Goal: Task Accomplishment & Management: Manage account settings

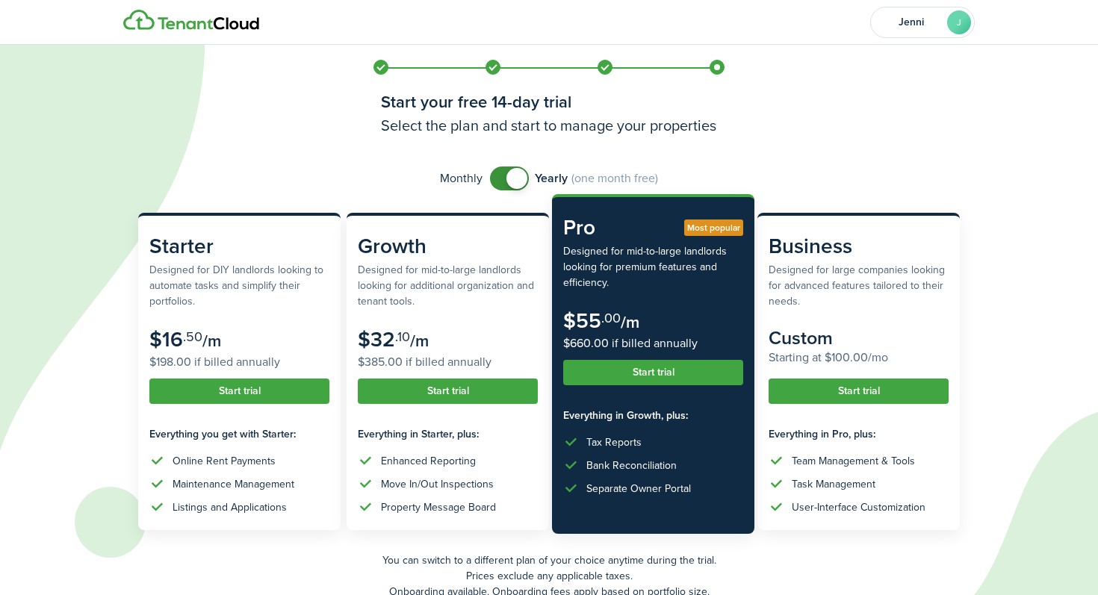
click at [683, 369] on button "Start trial" at bounding box center [653, 372] width 180 height 25
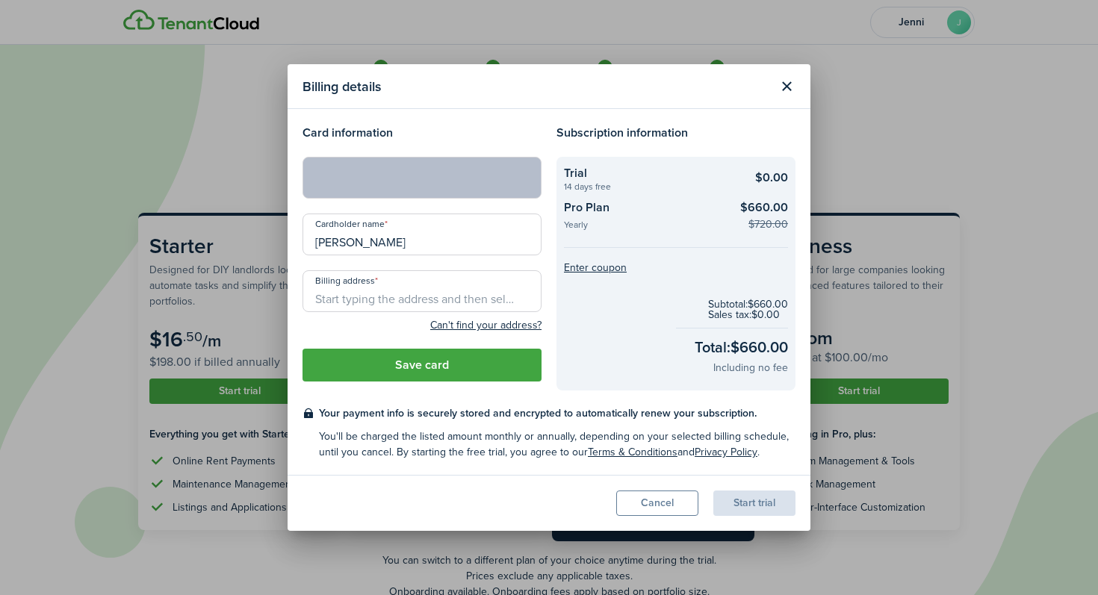
click at [422, 304] on input "Billing address" at bounding box center [421, 291] width 239 height 42
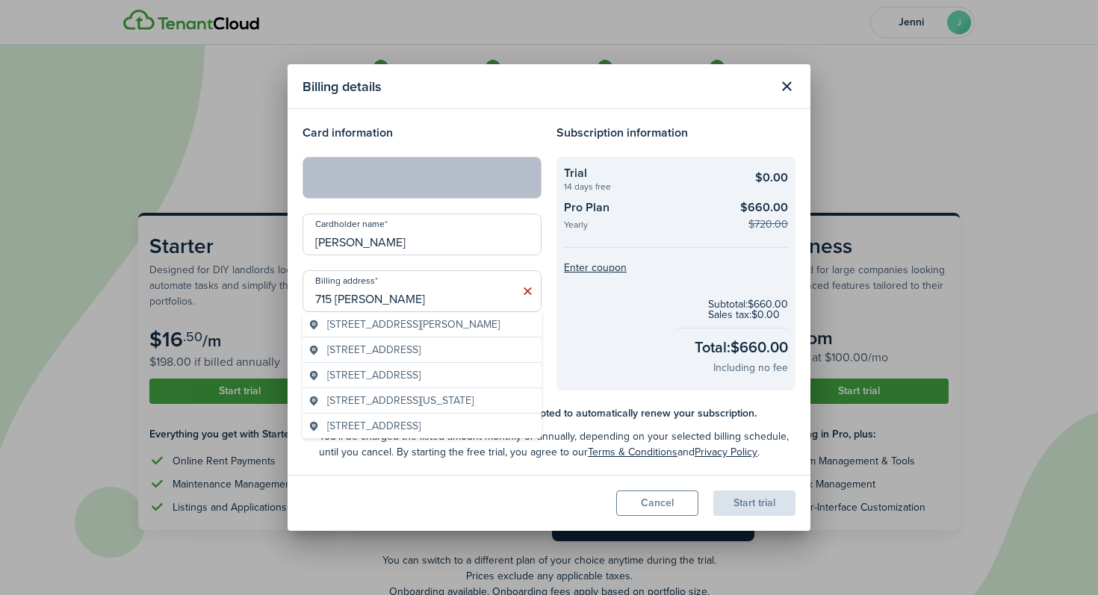
click at [430, 329] on span "[STREET_ADDRESS][PERSON_NAME]" at bounding box center [413, 325] width 173 height 16
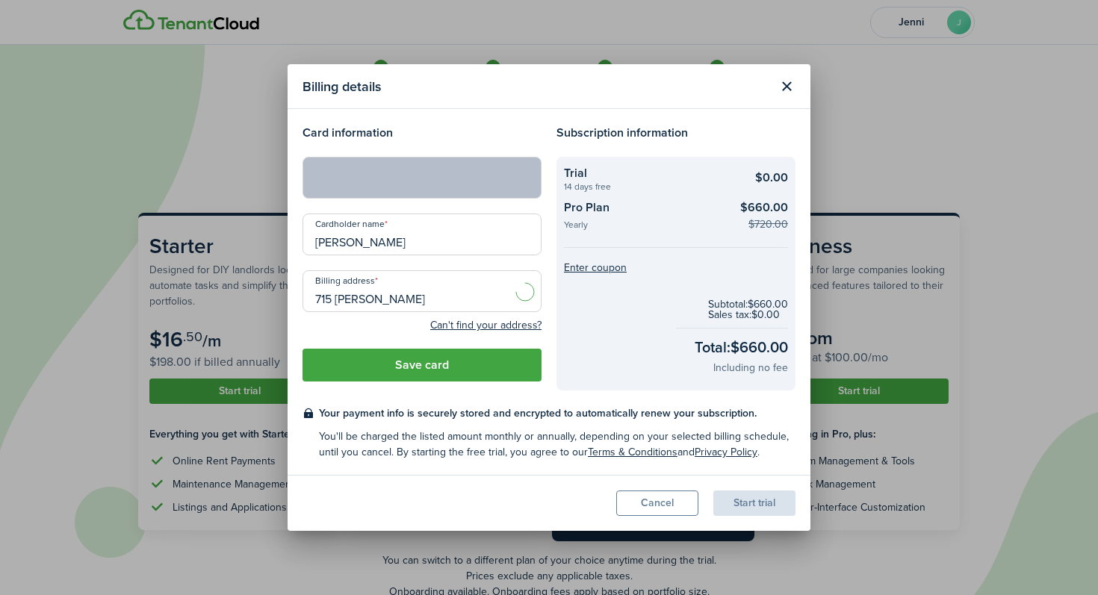
type input "[STREET_ADDRESS][PERSON_NAME]"
click at [442, 370] on button "Save card" at bounding box center [421, 365] width 239 height 33
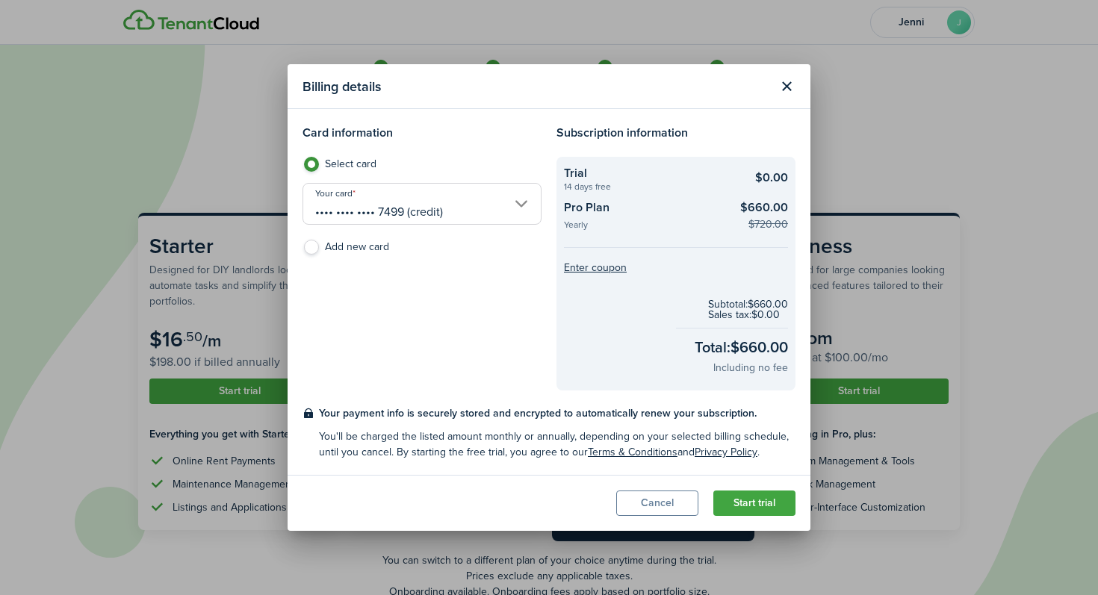
click at [763, 501] on button "Start trial" at bounding box center [754, 503] width 82 height 25
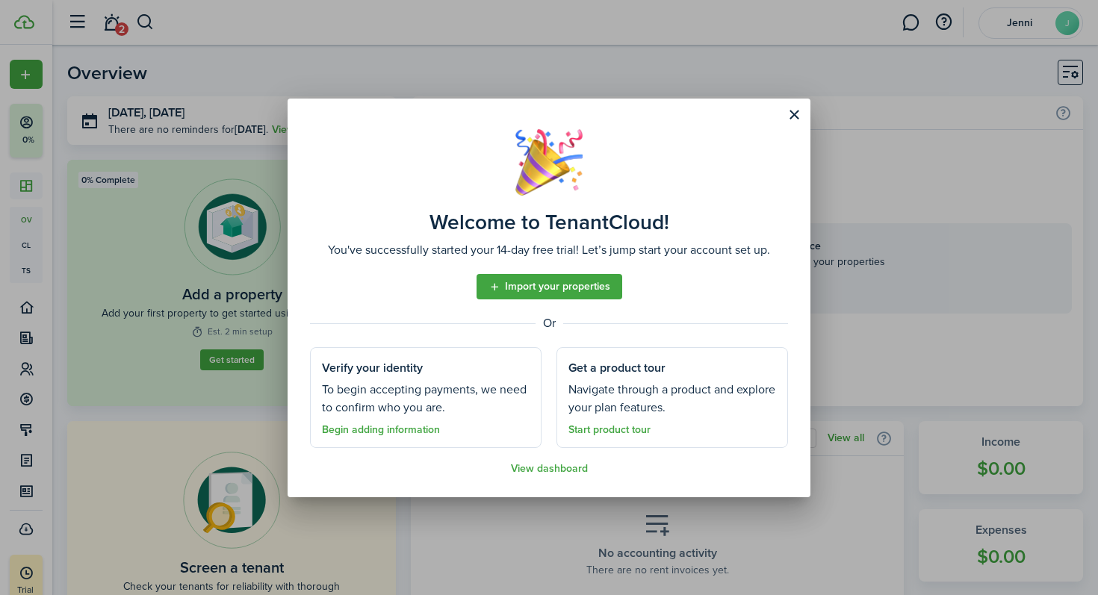
click at [359, 431] on link "Begin adding information" at bounding box center [381, 430] width 118 height 12
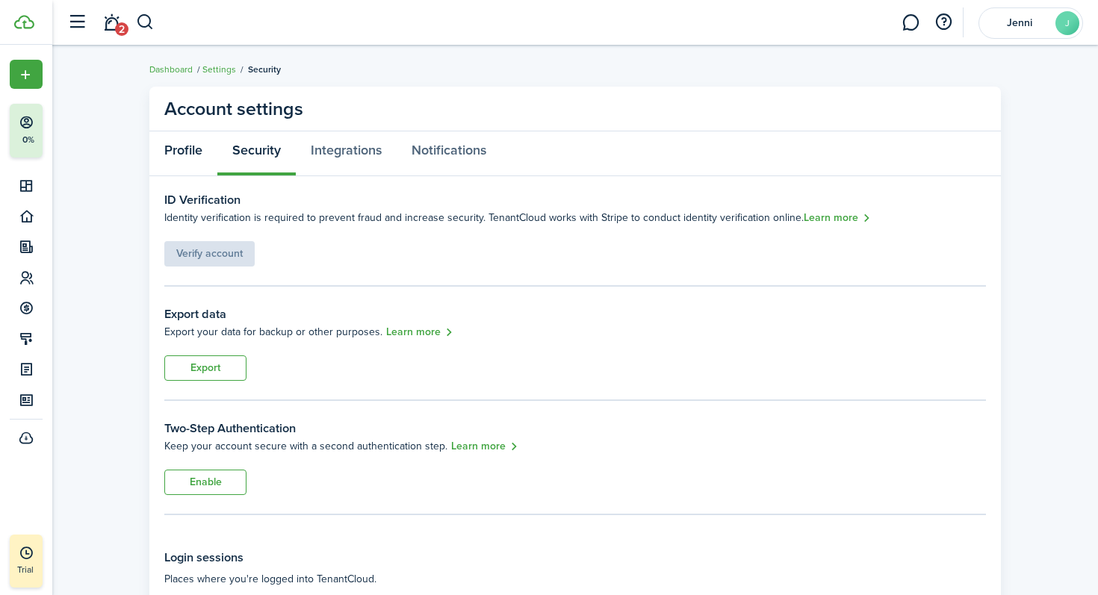
click at [192, 158] on link "Profile" at bounding box center [183, 153] width 68 height 45
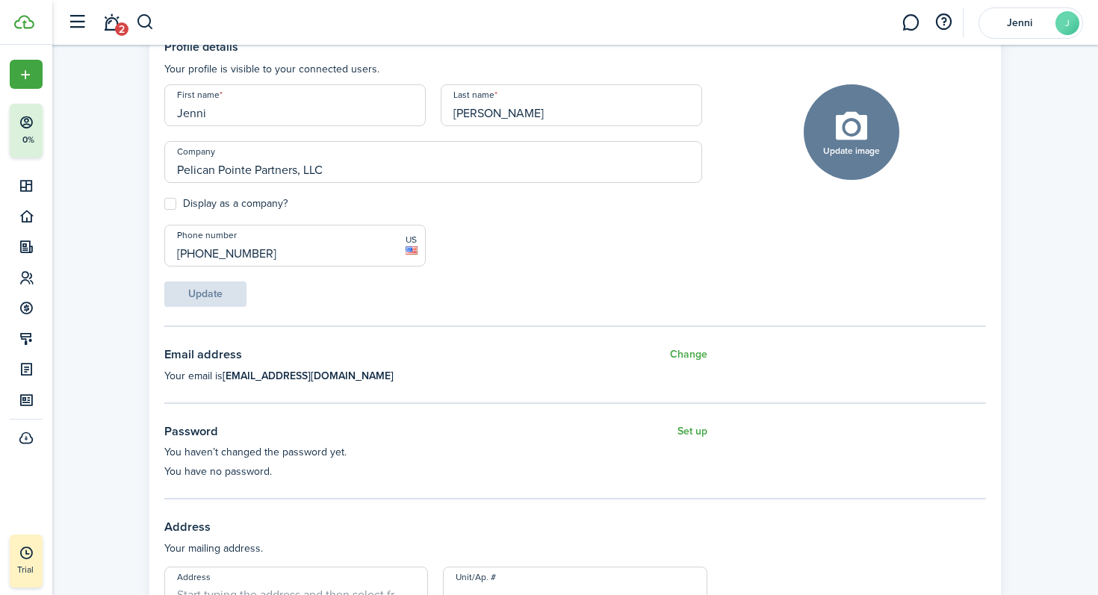
scroll to position [154, 0]
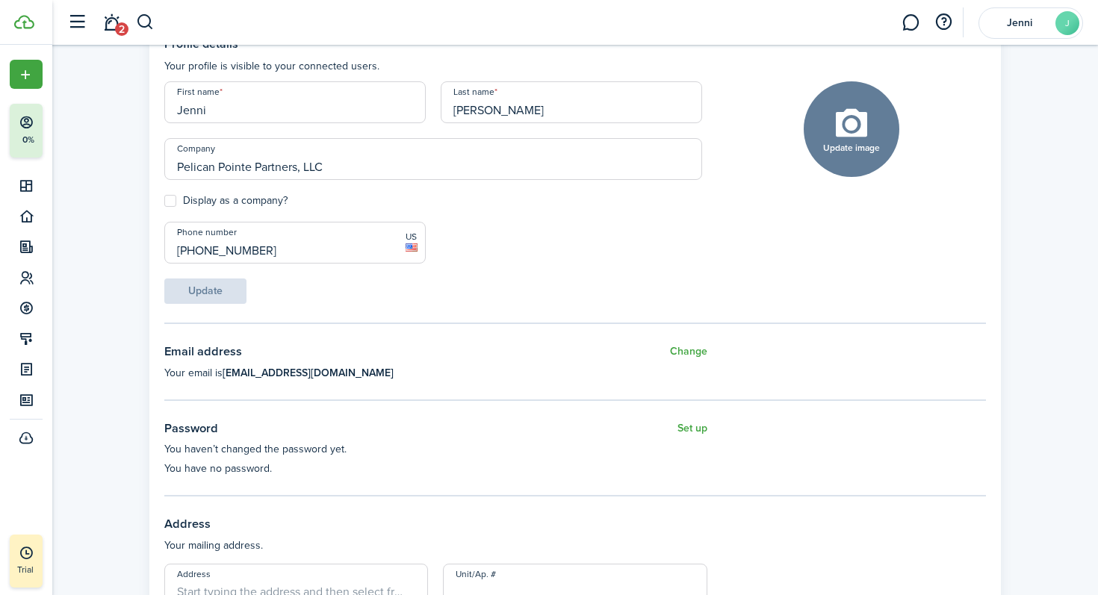
click at [173, 202] on label "Display as a company?" at bounding box center [225, 201] width 123 height 12
click at [164, 202] on input "Display as a company?" at bounding box center [164, 201] width 1 height 1
checkbox input "true"
click at [229, 294] on button "Update" at bounding box center [205, 291] width 82 height 25
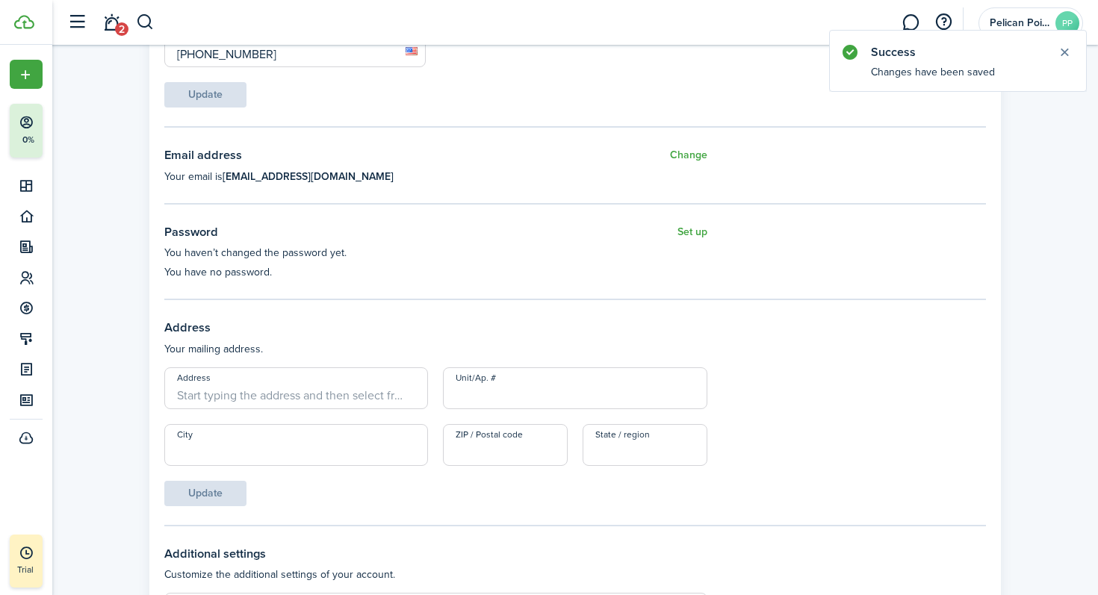
scroll to position [352, 0]
click at [338, 395] on input "Address" at bounding box center [296, 387] width 264 height 42
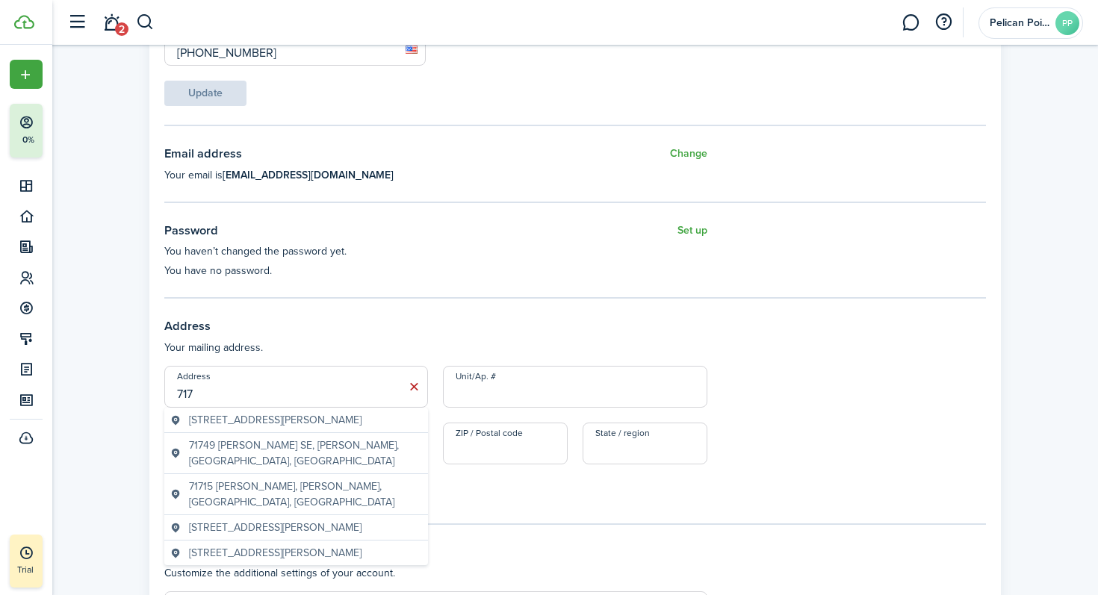
type input "[STREET_ADDRESS][PERSON_NAME]"
type input "ste 205"
type input "[GEOGRAPHIC_DATA]"
type input "71101"
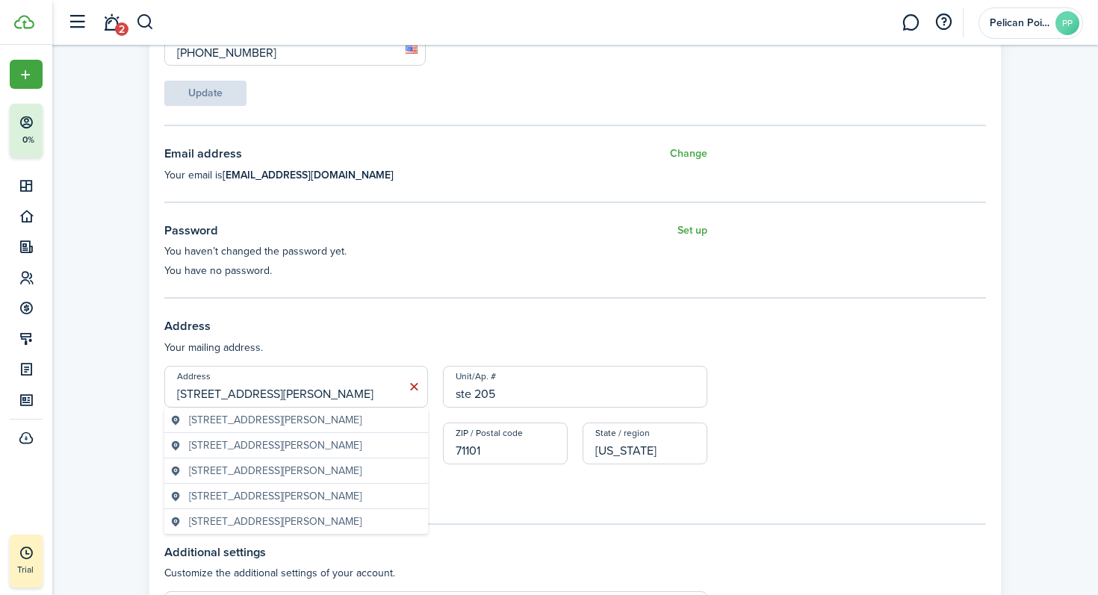
click at [304, 417] on span "[STREET_ADDRESS][PERSON_NAME]" at bounding box center [275, 420] width 173 height 16
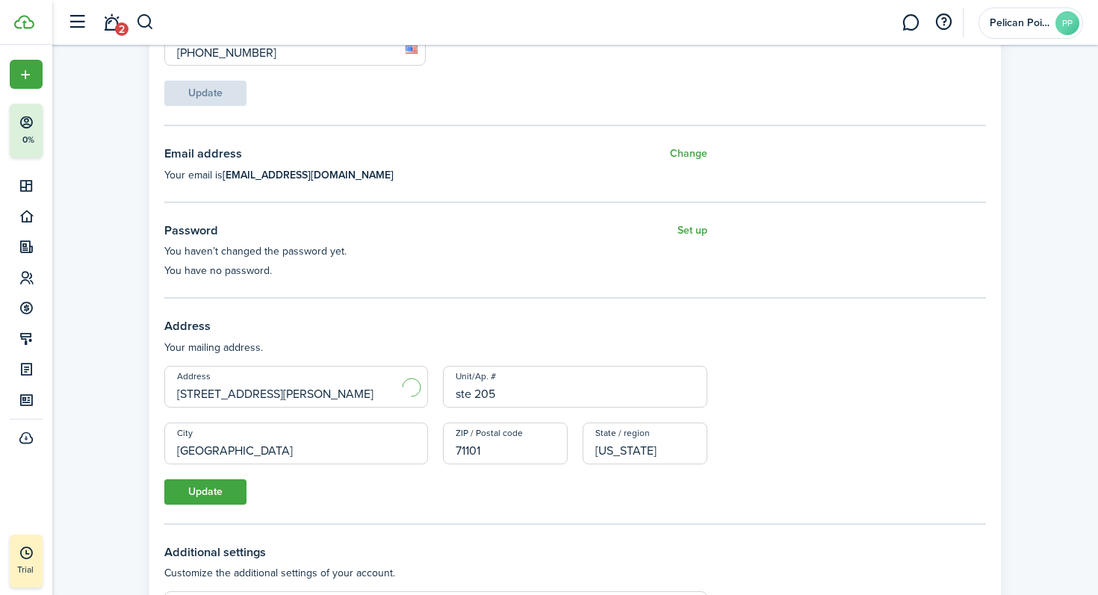
type input "LA"
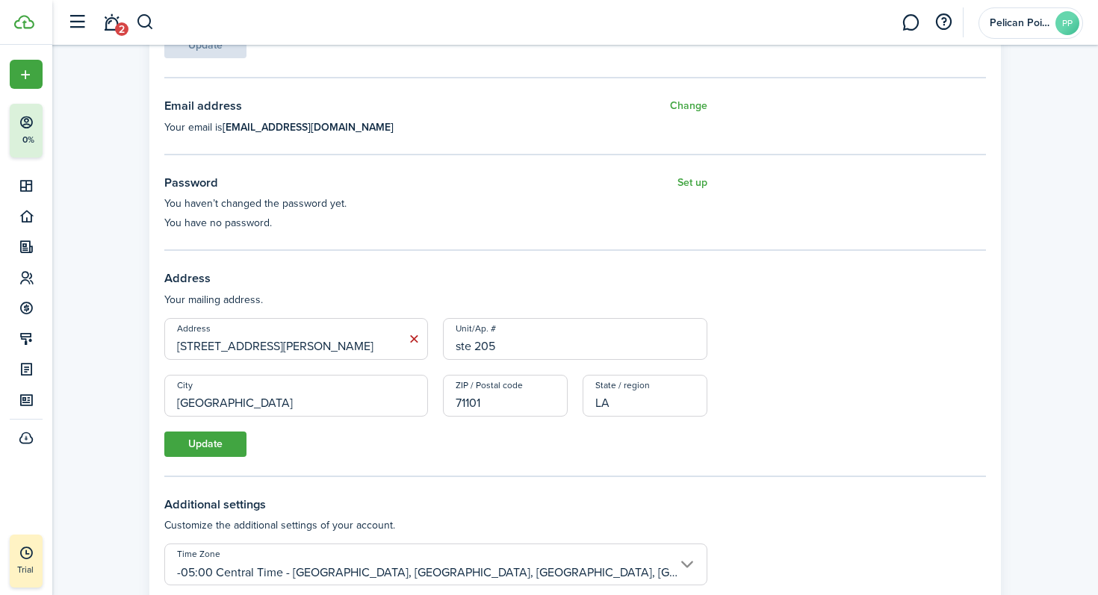
scroll to position [409, 0]
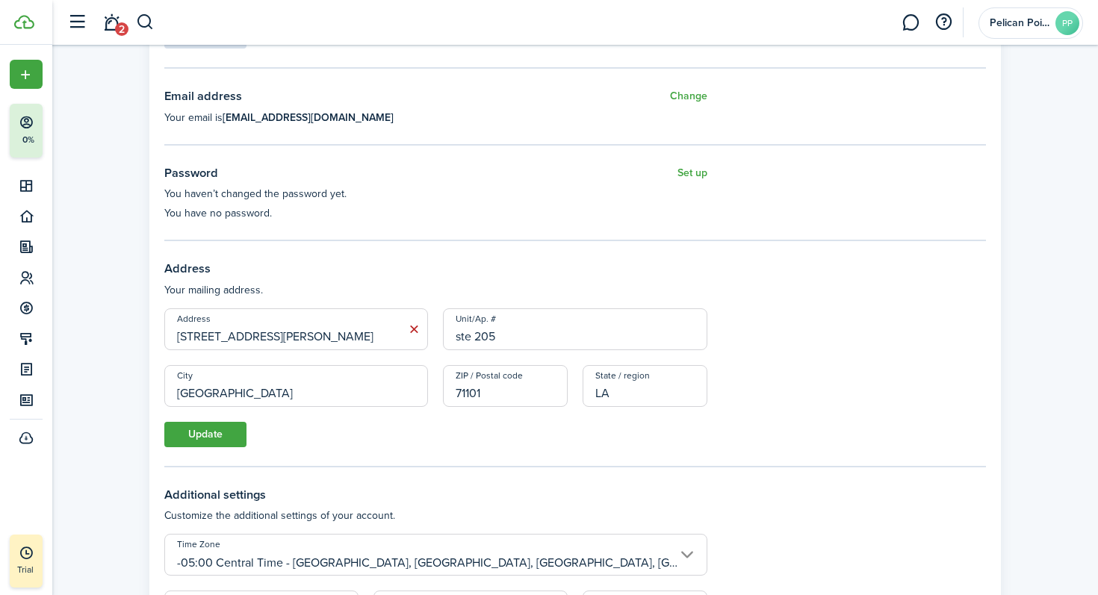
click at [220, 435] on button "Update" at bounding box center [205, 434] width 82 height 25
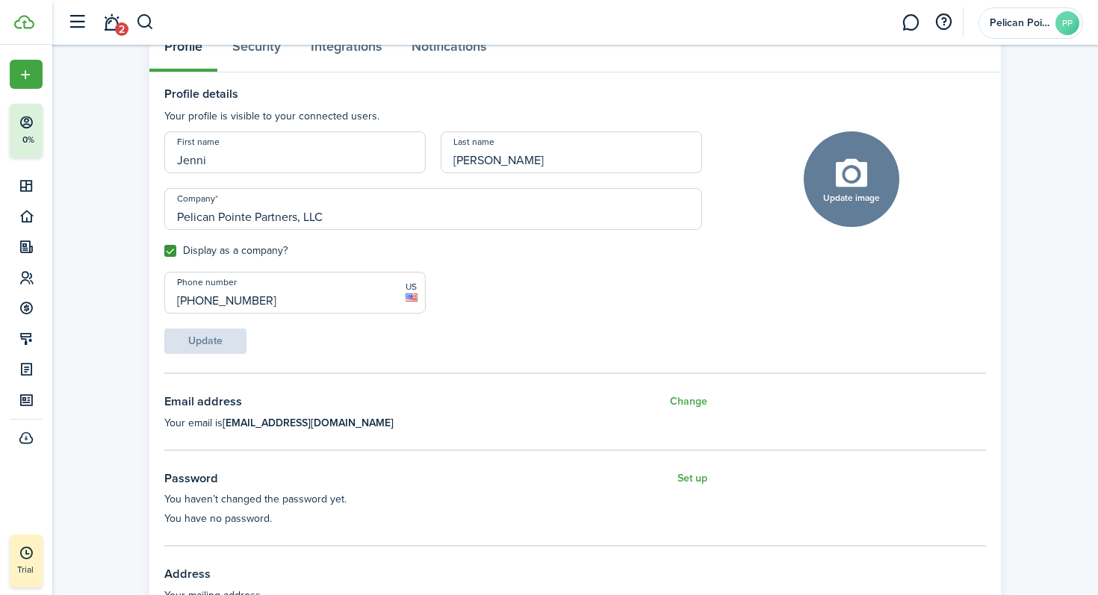
scroll to position [0, 0]
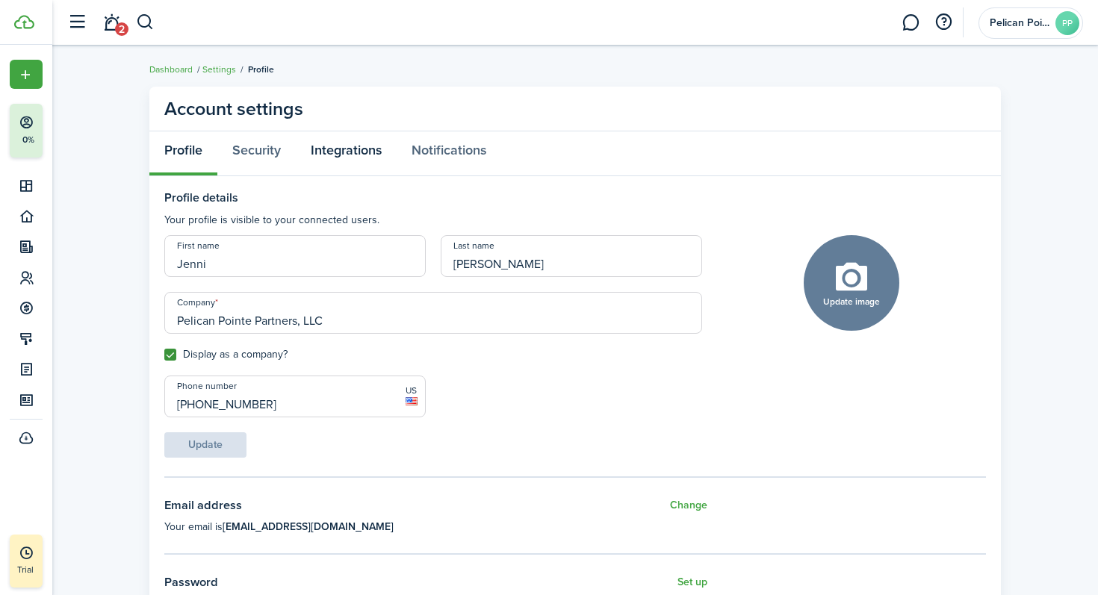
click at [359, 157] on link "Integrations" at bounding box center [346, 153] width 101 height 45
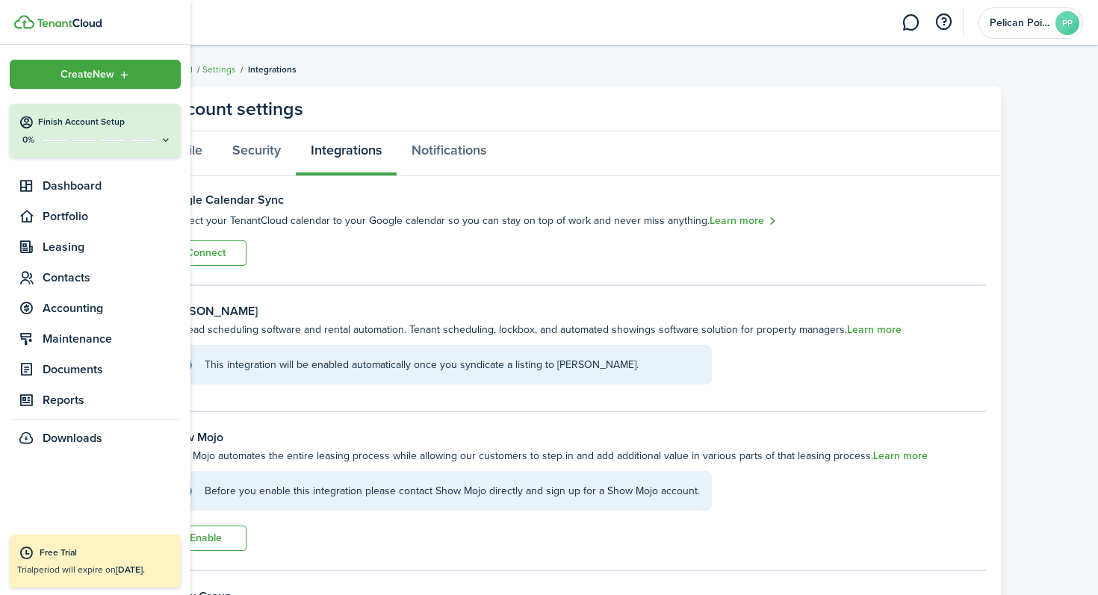
click at [122, 127] on h4 "Finish Account Setup" at bounding box center [105, 122] width 134 height 13
